Goal: Task Accomplishment & Management: Complete application form

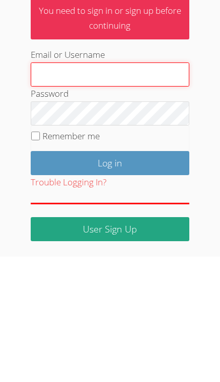
type input "[PERSON_NAME][EMAIL_ADDRESS][PERSON_NAME][DOMAIN_NAME]"
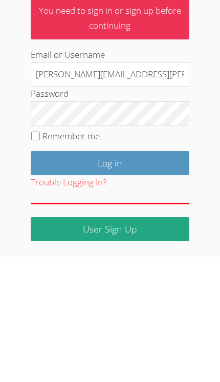
click at [109, 276] on input "Log in" at bounding box center [110, 288] width 159 height 24
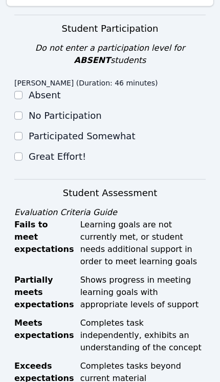
click at [26, 153] on div "Great Effort!" at bounding box center [109, 156] width 191 height 12
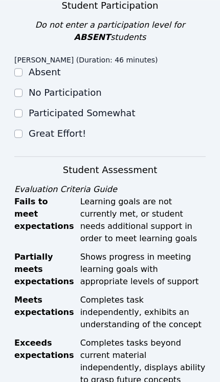
click at [19, 133] on input "Great Effort!" at bounding box center [18, 133] width 8 height 8
checkbox input "true"
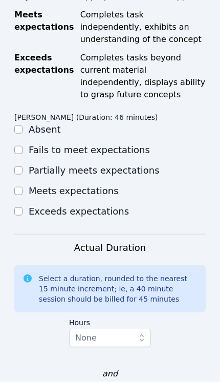
scroll to position [684, 0]
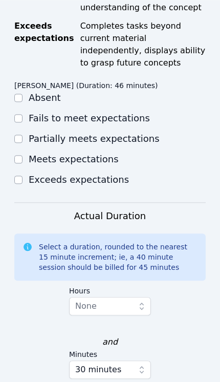
click at [20, 135] on input "Partially meets expectations" at bounding box center [18, 139] width 8 height 8
checkbox input "true"
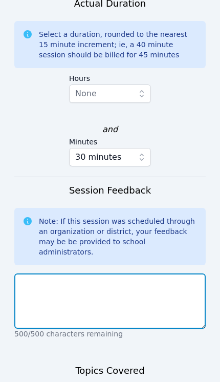
click at [172, 278] on textarea at bounding box center [109, 300] width 191 height 55
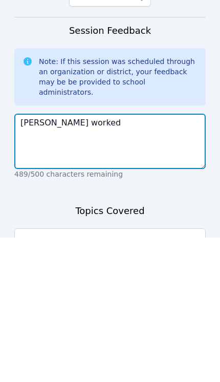
click at [34, 258] on textarea "Leg worked" at bounding box center [109, 285] width 191 height 55
click at [31, 258] on textarea "Leg worked" at bounding box center [109, 285] width 191 height 55
click at [96, 258] on textarea "Lev worked" at bounding box center [109, 285] width 191 height 55
type textarea "Lev worked on subjects and verbs."
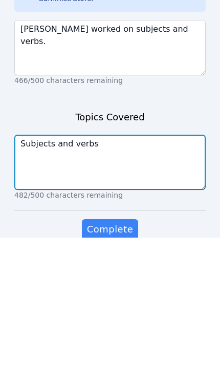
type textarea "Subjects and verbs"
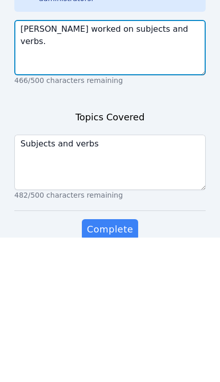
click at [105, 164] on textarea "Lev worked on subjects and verbs." at bounding box center [109, 191] width 191 height 55
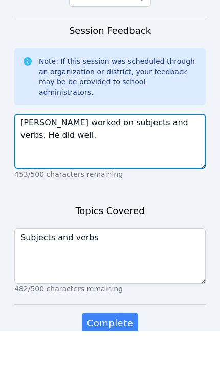
scroll to position [1006, 4]
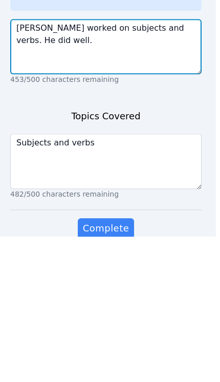
type textarea "Lev worked on subjects and verbs. He did well."
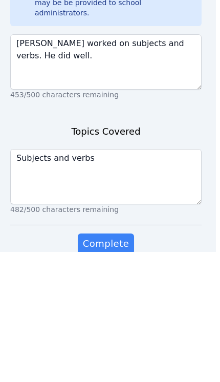
click at [99, 366] on span "Complete" at bounding box center [106, 373] width 46 height 14
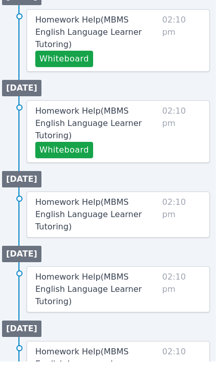
scroll to position [950, 4]
